Goal: Task Accomplishment & Management: Use online tool/utility

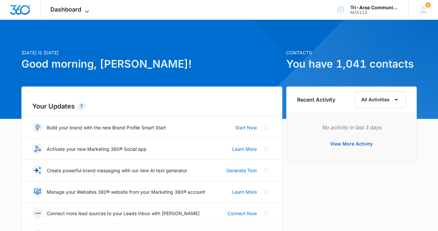
click at [71, 10] on span "Dashboard" at bounding box center [65, 9] width 31 height 7
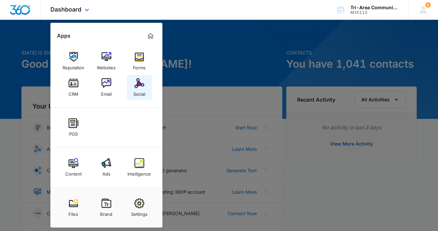
click at [136, 83] on img at bounding box center [139, 83] width 10 height 10
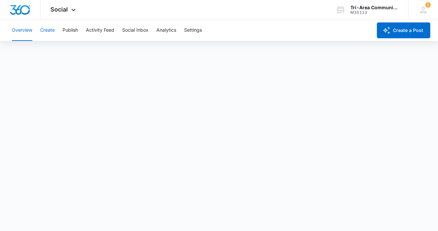
click at [47, 30] on button "Create" at bounding box center [47, 30] width 15 height 21
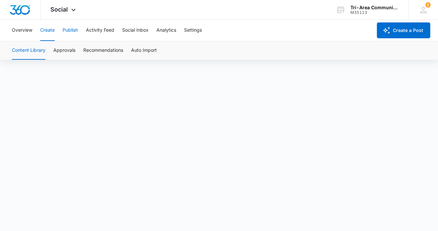
click at [72, 30] on button "Publish" at bounding box center [70, 30] width 15 height 21
click at [46, 30] on button "Create" at bounding box center [47, 30] width 15 height 21
click at [72, 30] on button "Publish" at bounding box center [70, 30] width 15 height 21
